Goal: Find specific page/section: Find specific page/section

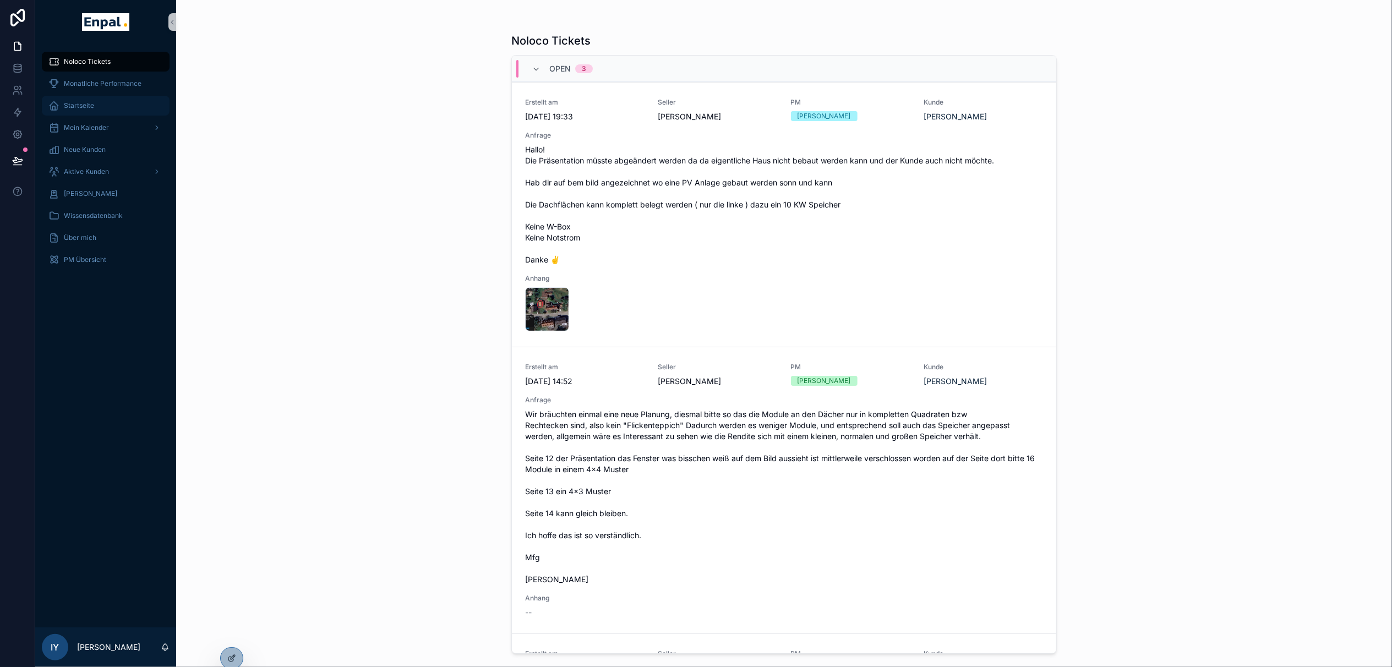
click at [115, 107] on div "Startseite" at bounding box center [105, 106] width 114 height 18
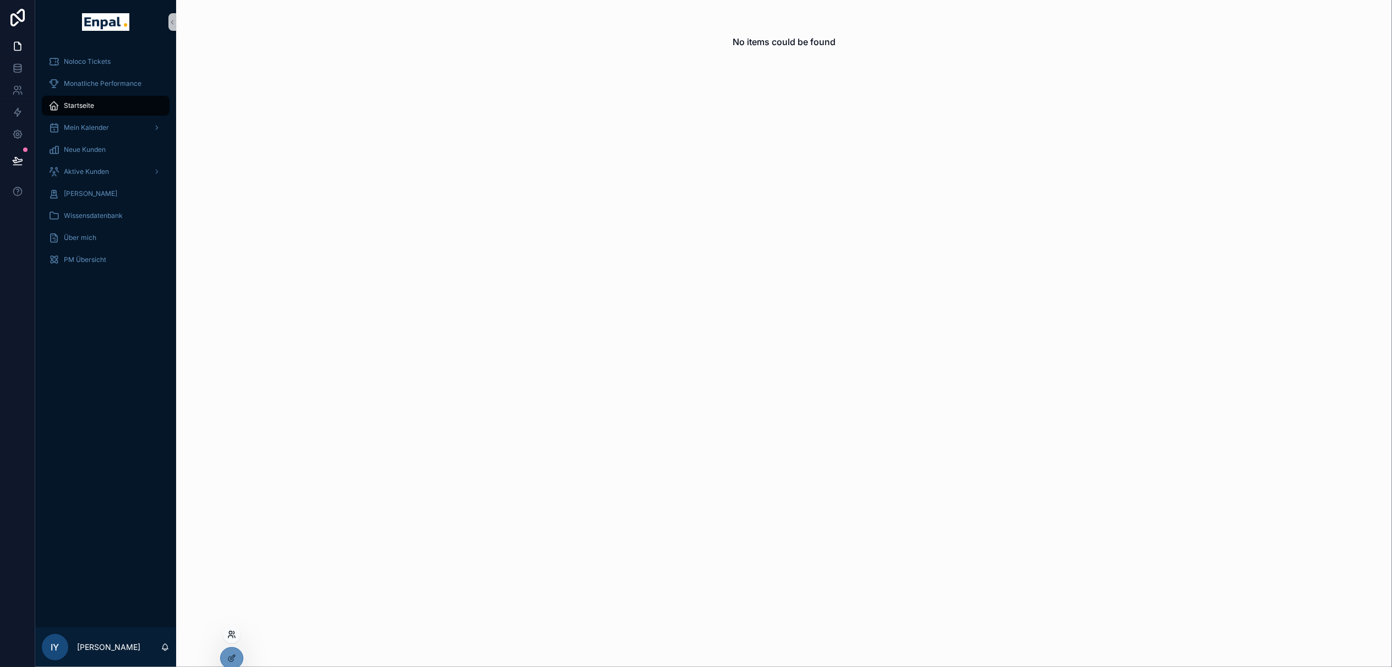
click at [233, 631] on icon at bounding box center [231, 634] width 9 height 9
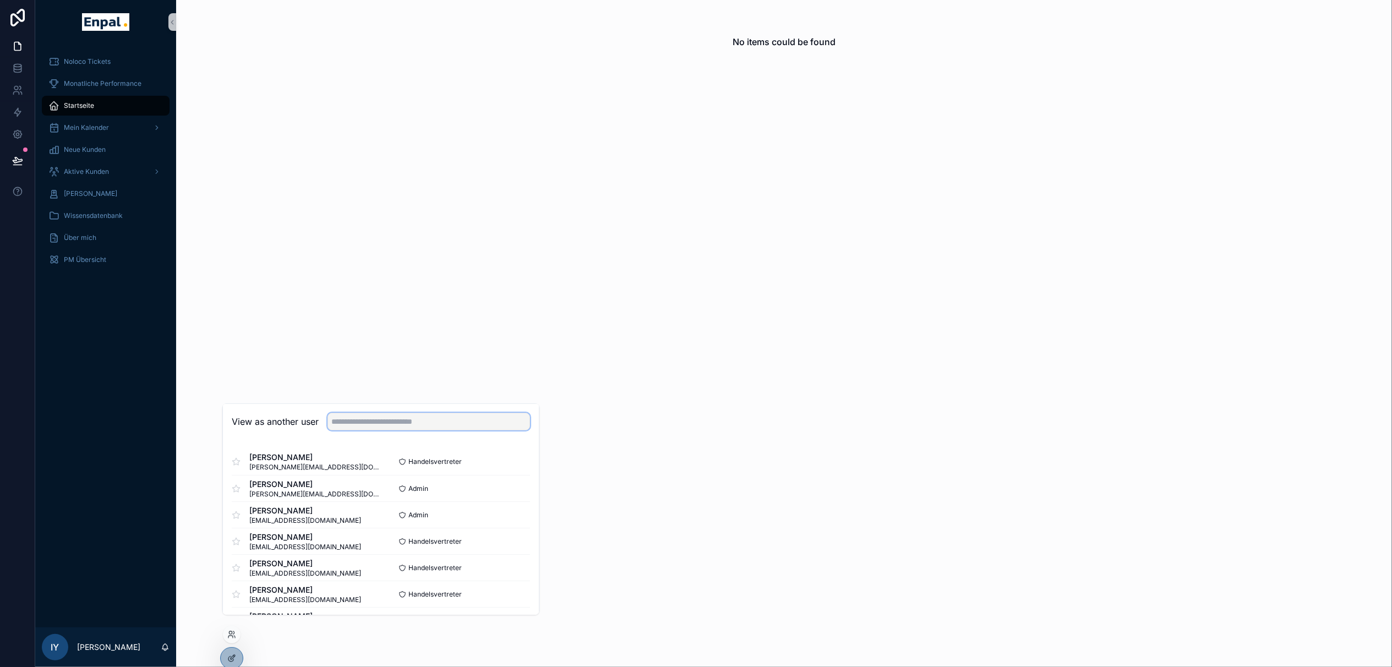
click at [390, 425] on input "text" at bounding box center [428, 422] width 203 height 18
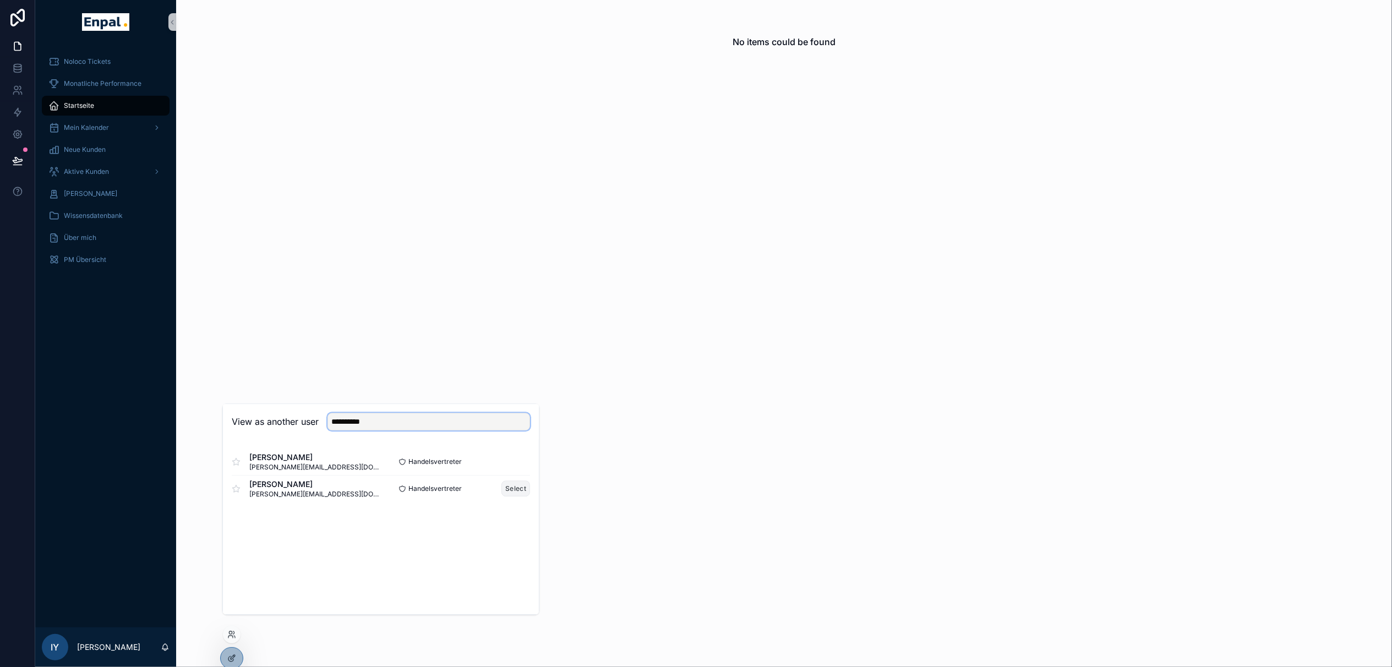
type input "**********"
click at [521, 496] on button "Select" at bounding box center [515, 488] width 29 height 16
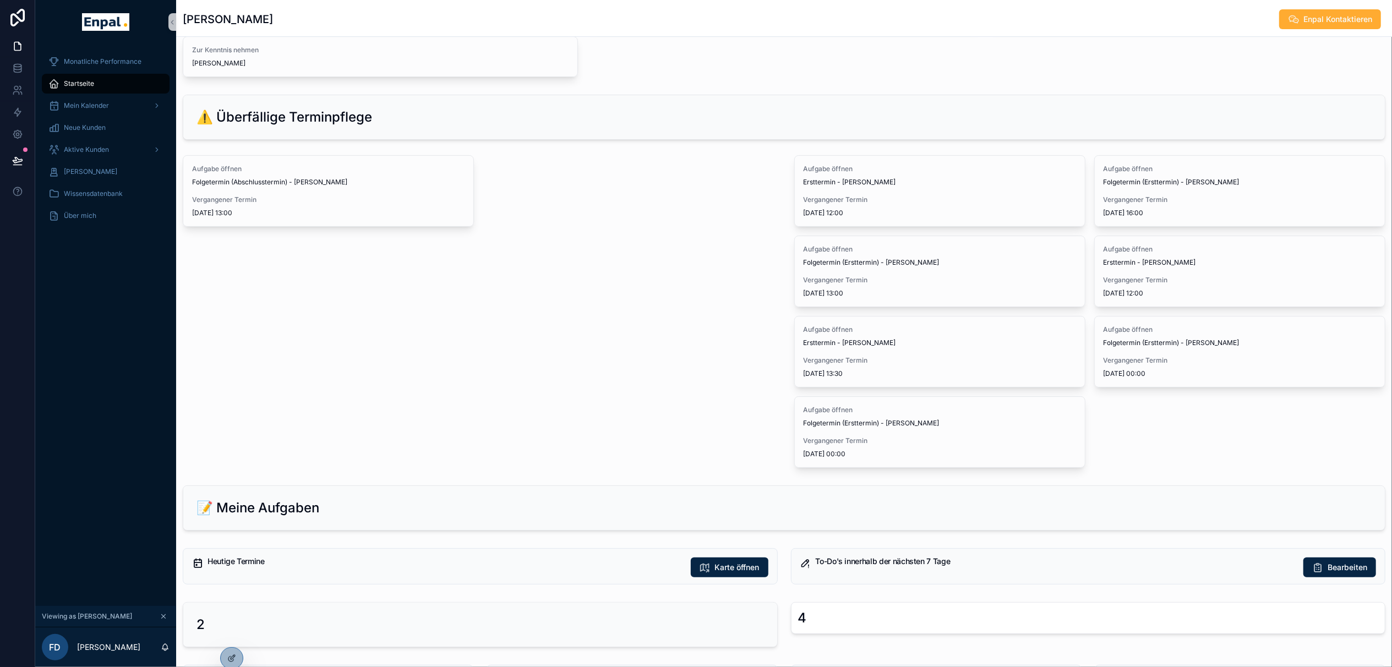
scroll to position [293, 0]
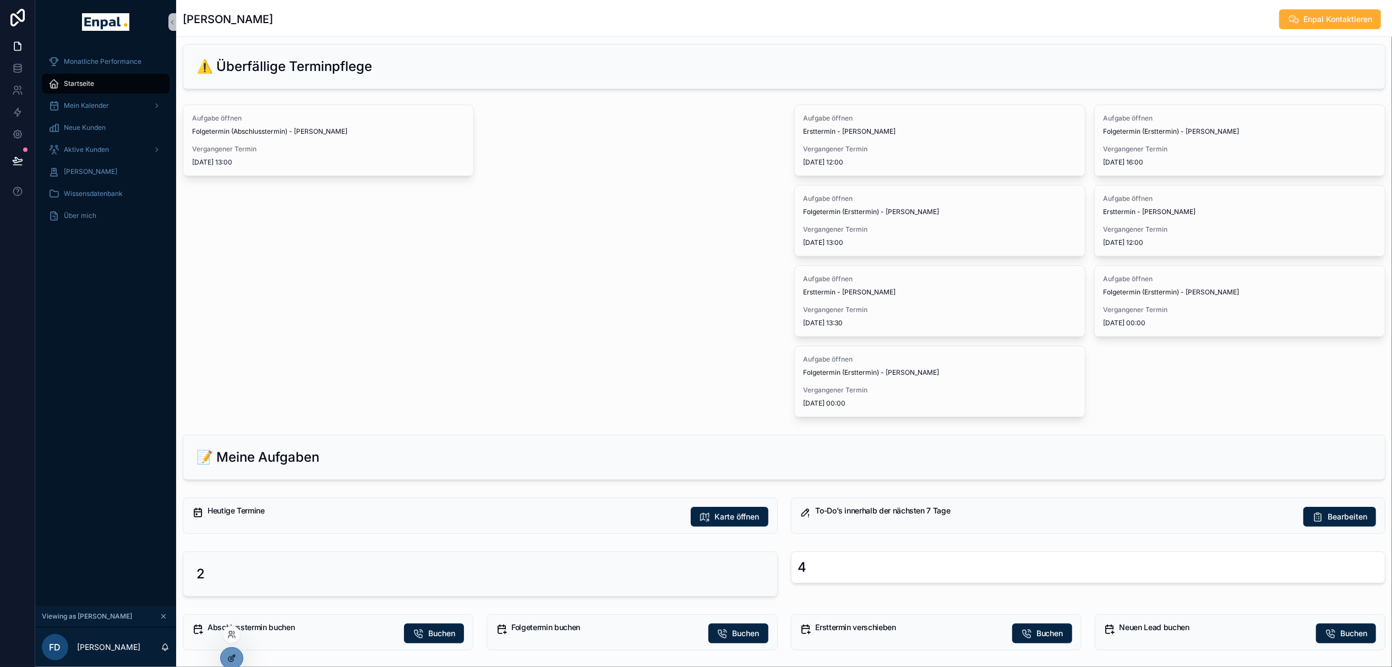
click at [234, 653] on div at bounding box center [232, 658] width 22 height 21
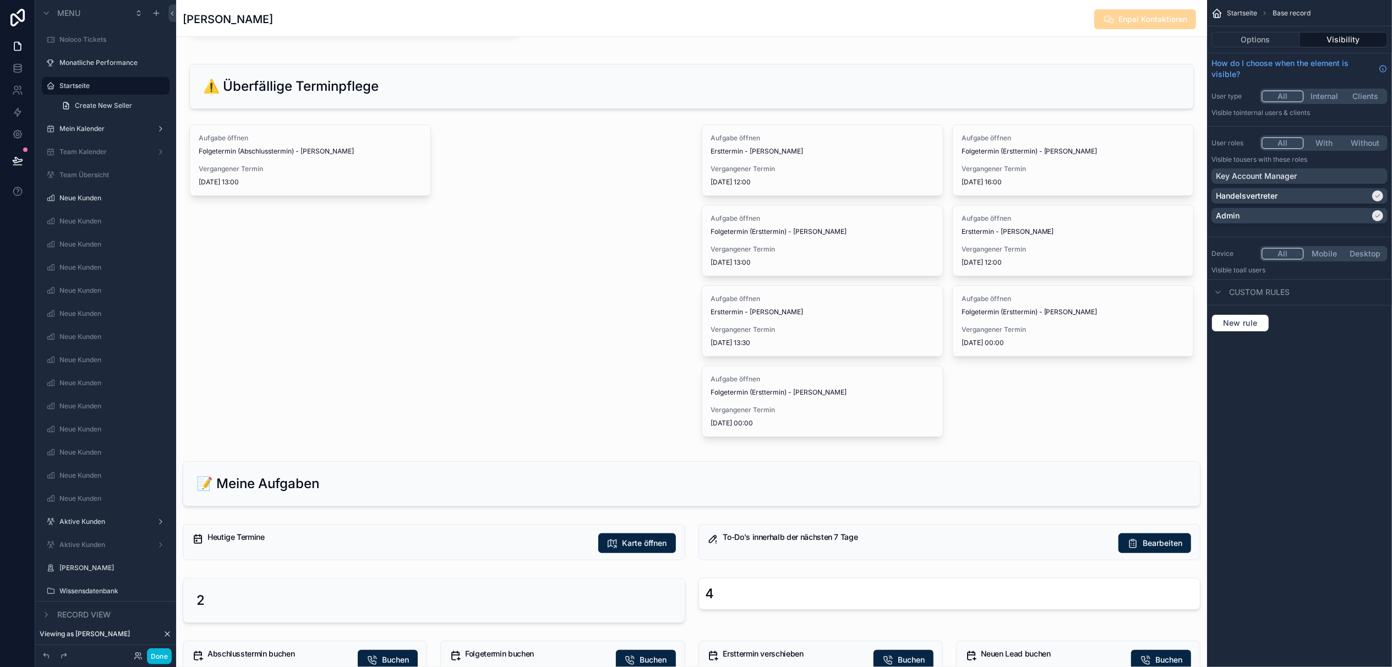
click at [448, 150] on div "scrollable content" at bounding box center [691, 250] width 1031 height 395
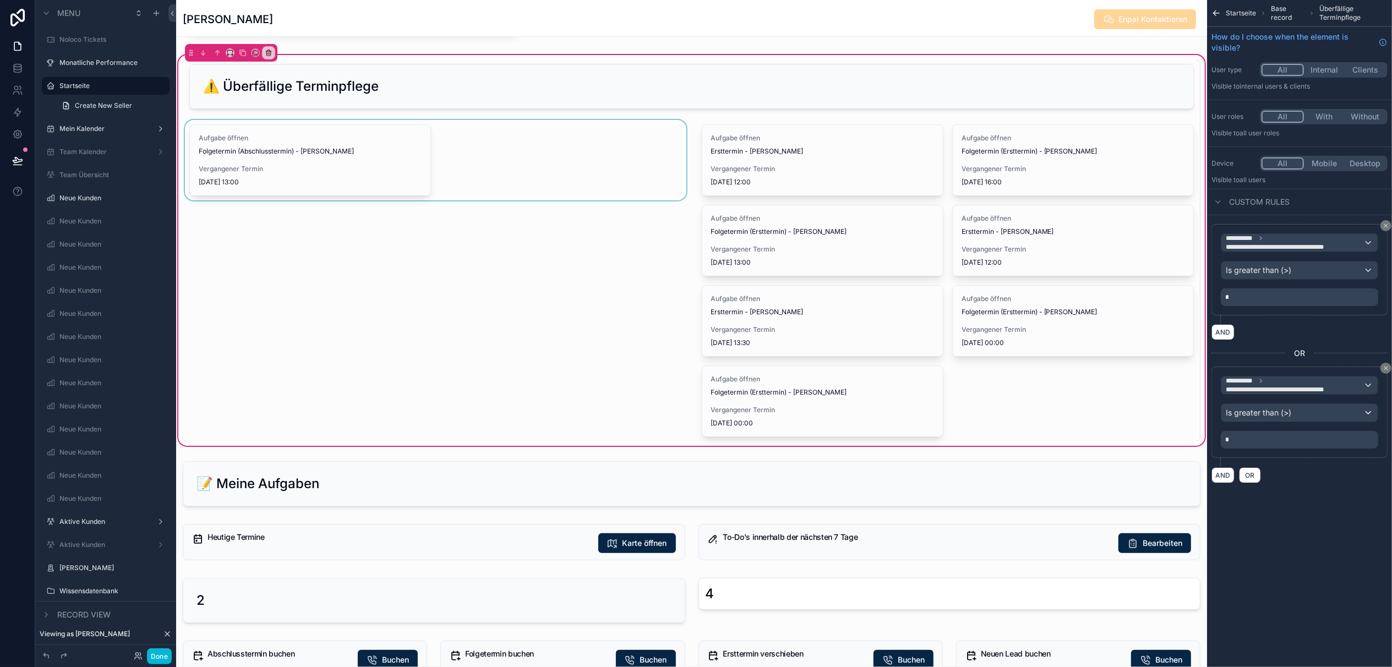
click at [514, 144] on div "scrollable content" at bounding box center [436, 280] width 506 height 321
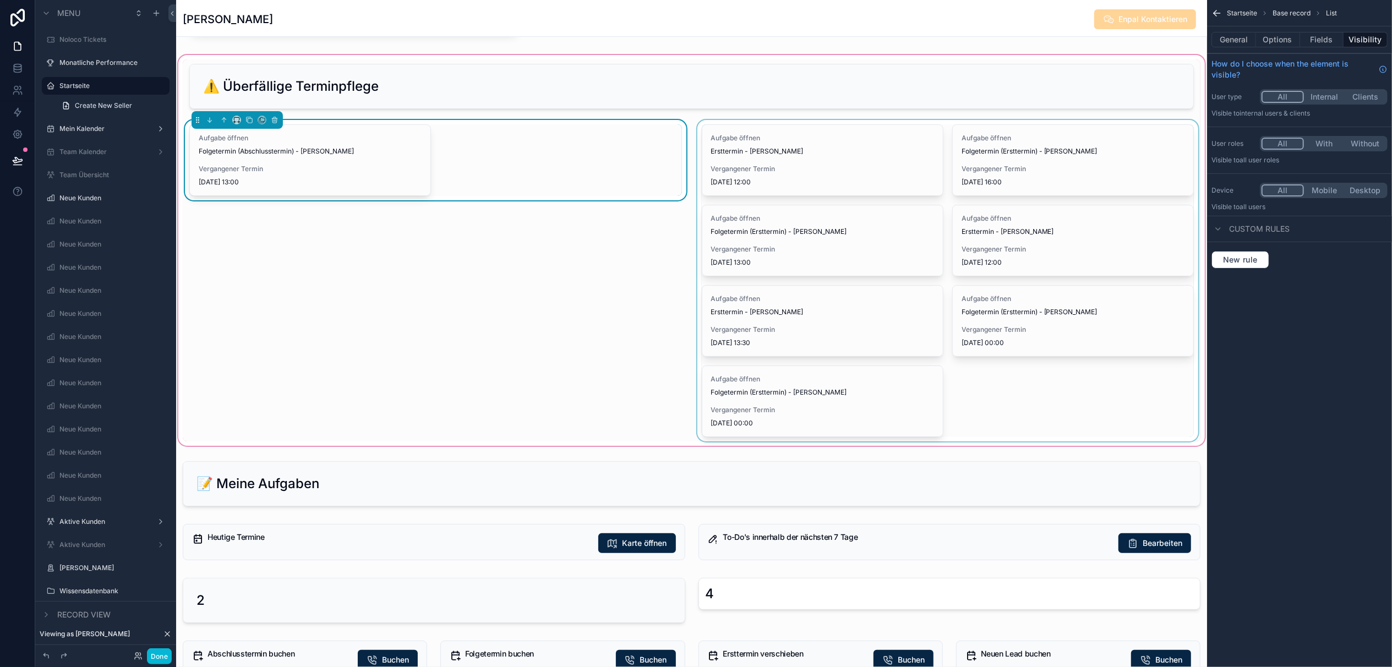
click at [1066, 397] on div "scrollable content" at bounding box center [948, 280] width 506 height 321
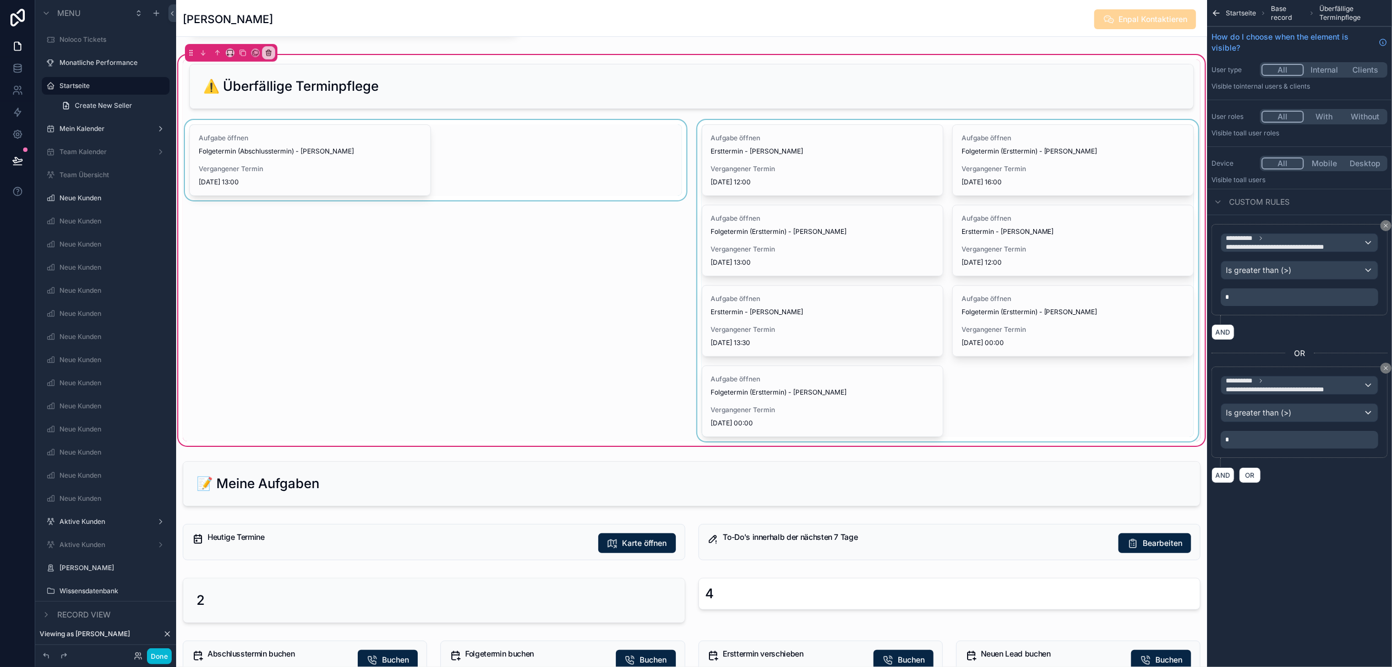
click at [1066, 397] on div "scrollable content" at bounding box center [948, 280] width 506 height 321
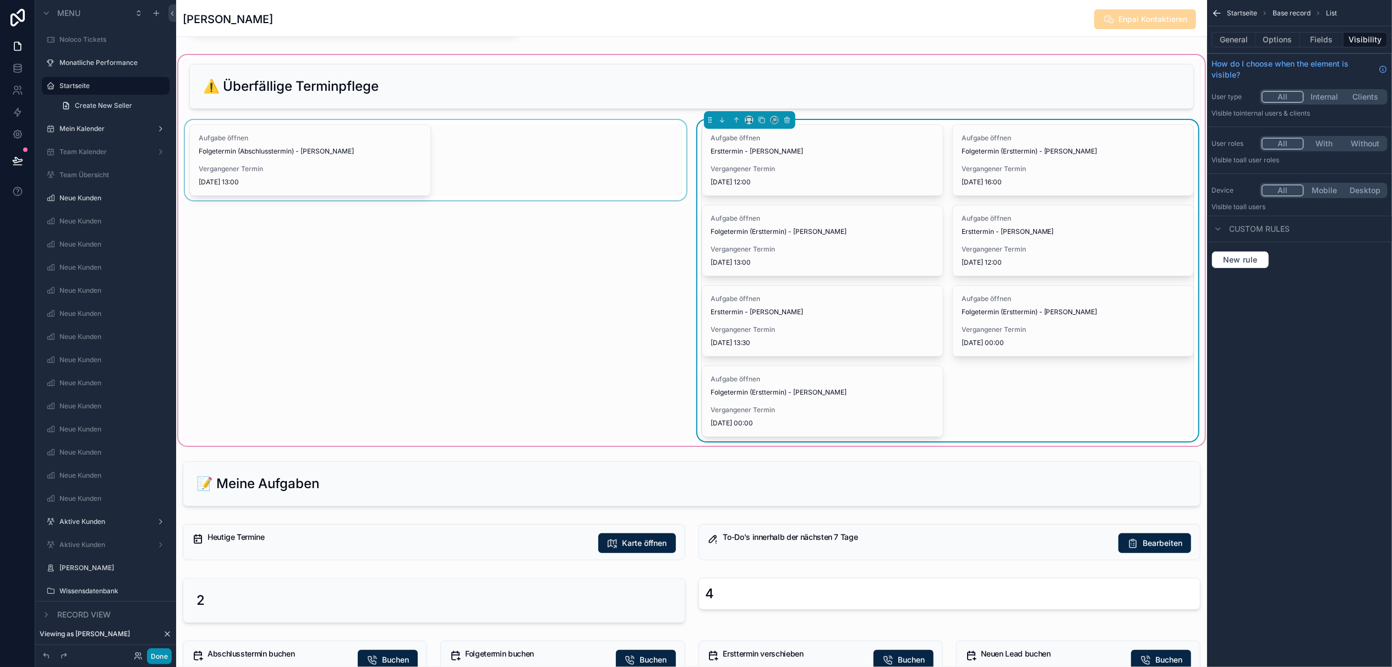
click at [162, 656] on button "Done" at bounding box center [159, 656] width 25 height 16
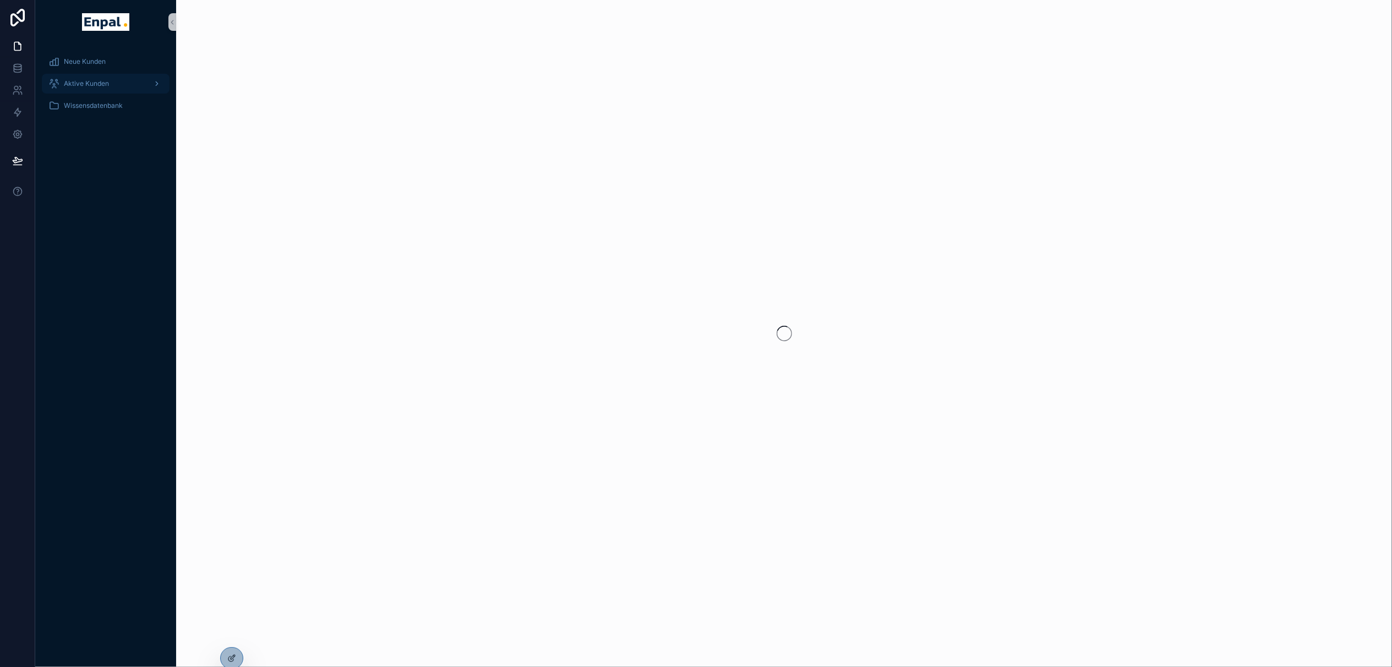
click at [104, 77] on div "Aktive Kunden" at bounding box center [105, 84] width 114 height 18
click at [130, 106] on span "To-Do's beantworten" at bounding box center [110, 105] width 67 height 9
click at [113, 62] on div "Neue Kunden" at bounding box center [105, 62] width 114 height 18
click at [112, 87] on div "Aktive Kunden" at bounding box center [105, 84] width 114 height 18
click at [81, 171] on span "Wissensdatenbank" at bounding box center [93, 171] width 59 height 9
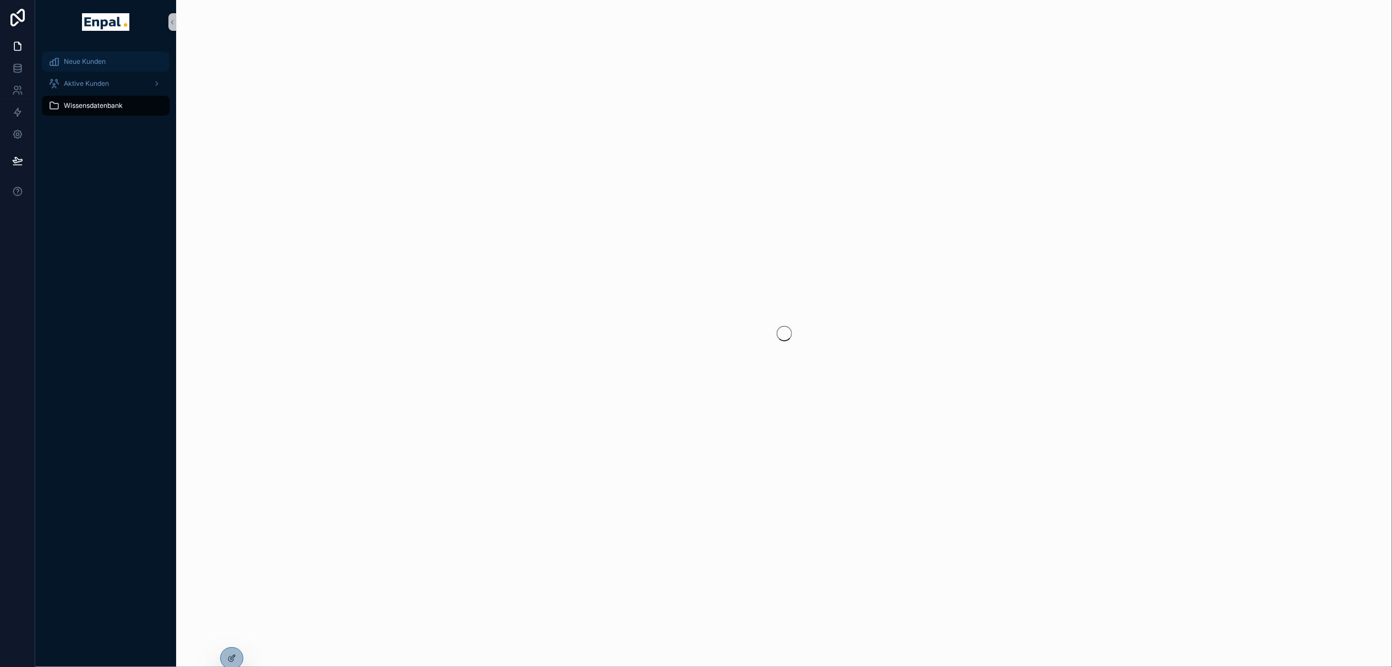
click at [97, 70] on link "Neue Kunden" at bounding box center [106, 62] width 128 height 20
click at [20, 68] on icon at bounding box center [17, 70] width 7 height 4
click at [3, 70] on link at bounding box center [17, 68] width 35 height 22
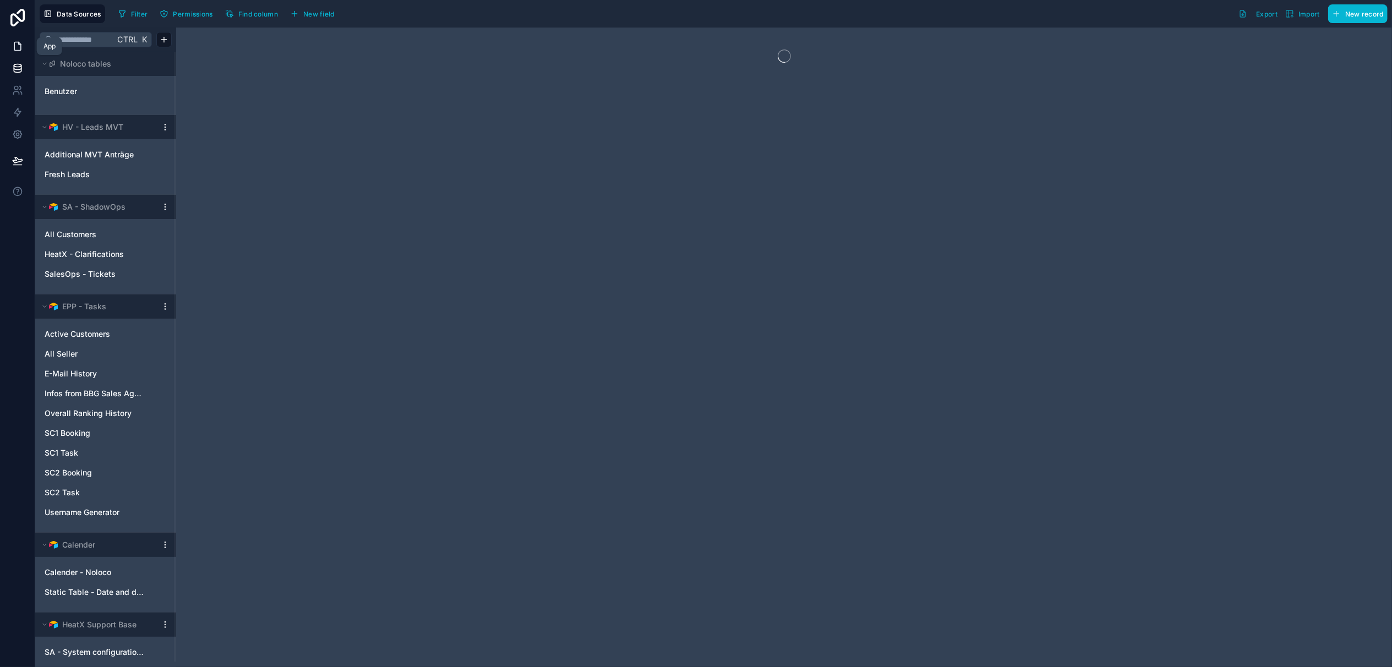
click at [8, 41] on link at bounding box center [17, 46] width 35 height 22
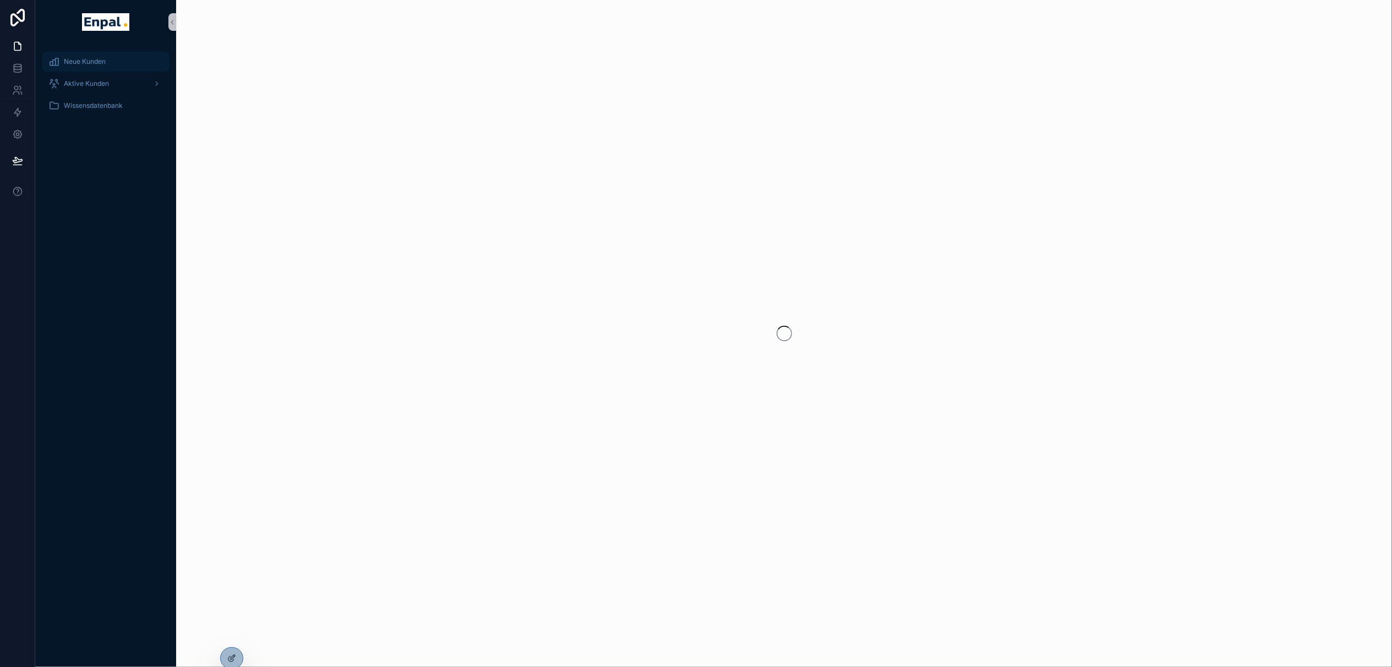
click at [84, 68] on div "Neue Kunden" at bounding box center [105, 62] width 114 height 18
click at [78, 82] on span "Aktive Kunden" at bounding box center [86, 83] width 45 height 9
click at [232, 631] on icon at bounding box center [231, 634] width 9 height 9
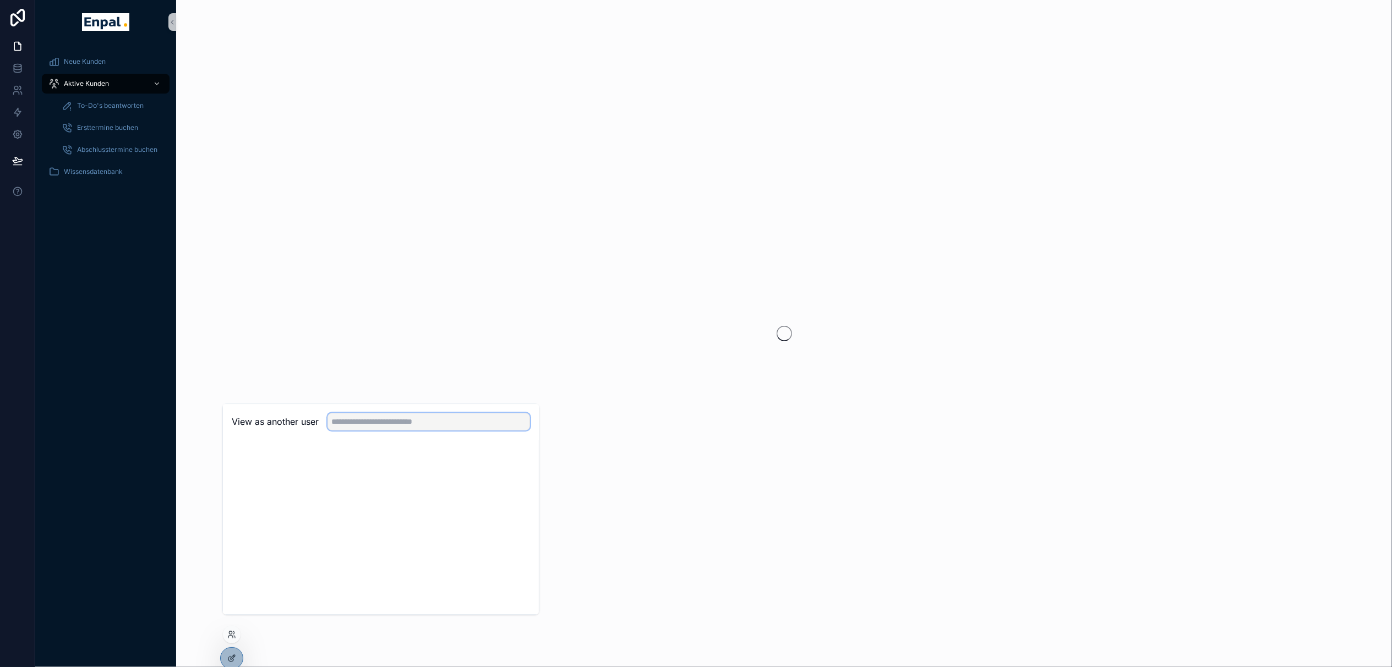
click at [351, 427] on input "text" at bounding box center [428, 422] width 203 height 18
type input "***"
